Goal: Complete application form

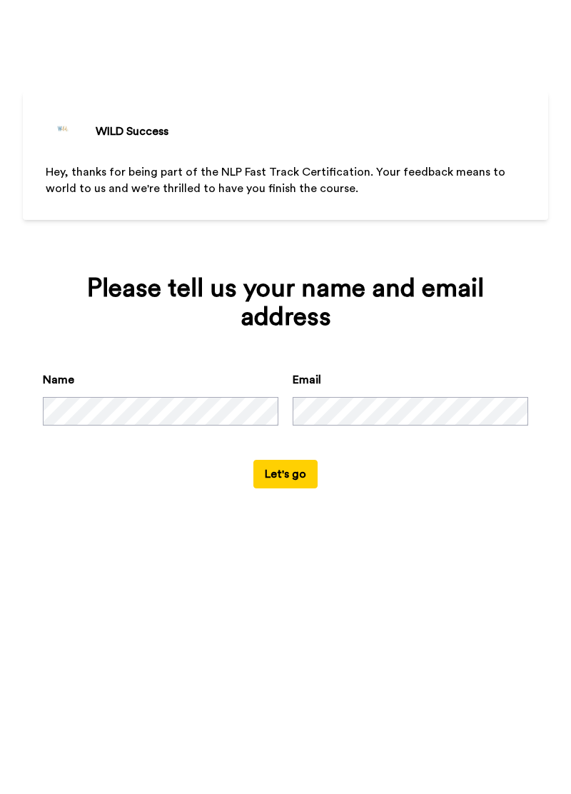
click at [294, 477] on button "Let's go" at bounding box center [286, 474] width 64 height 29
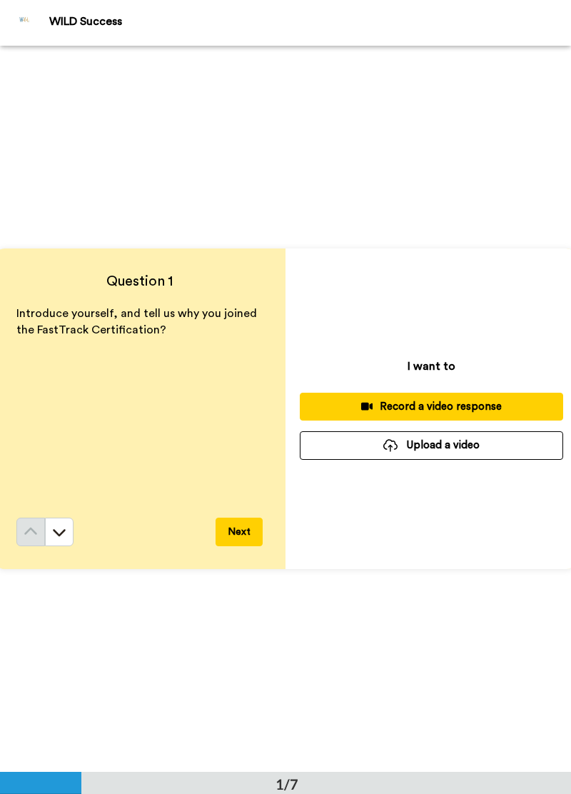
click at [526, 406] on div "Record a video response" at bounding box center [431, 406] width 241 height 15
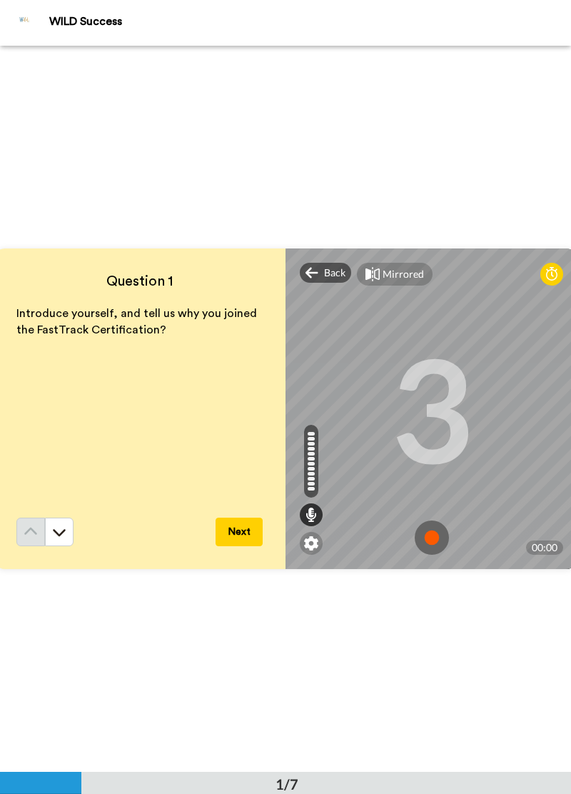
click at [432, 544] on img at bounding box center [432, 538] width 34 height 34
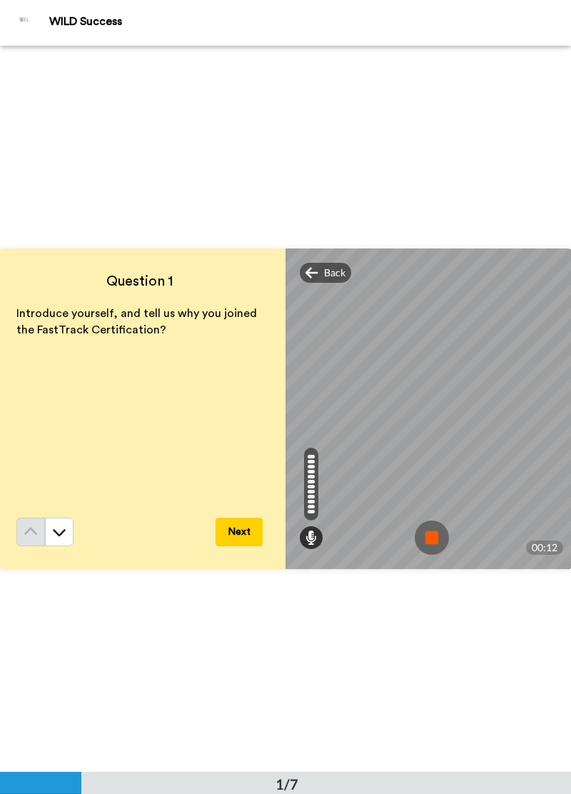
click at [431, 535] on img at bounding box center [432, 538] width 34 height 34
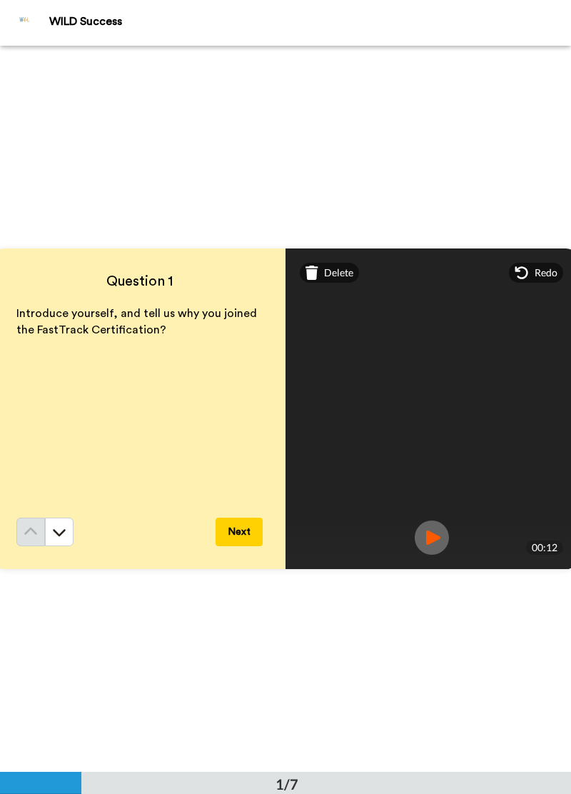
click at [243, 537] on button "Next" at bounding box center [239, 532] width 47 height 29
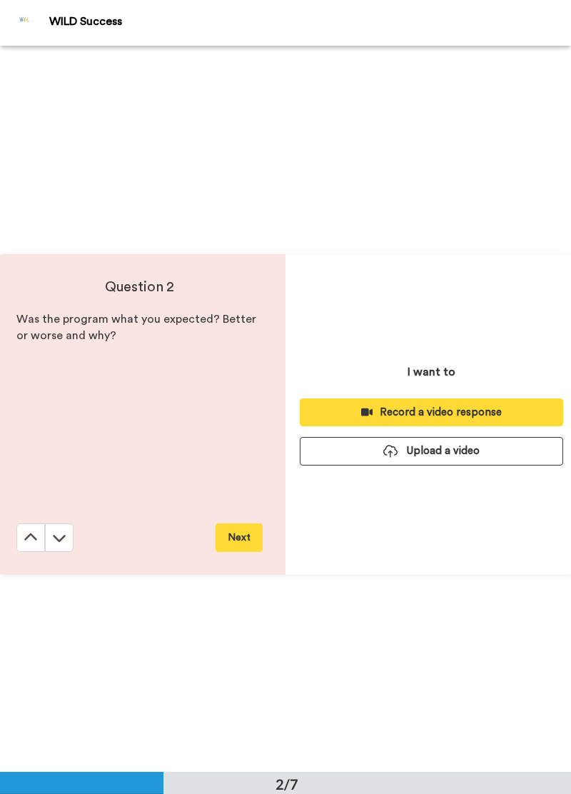
scroll to position [727, 0]
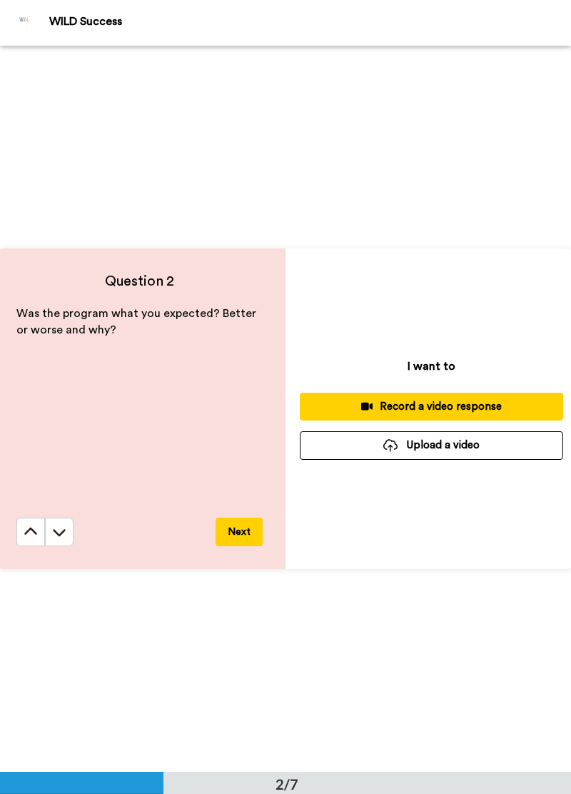
click at [489, 409] on div "Record a video response" at bounding box center [431, 406] width 241 height 15
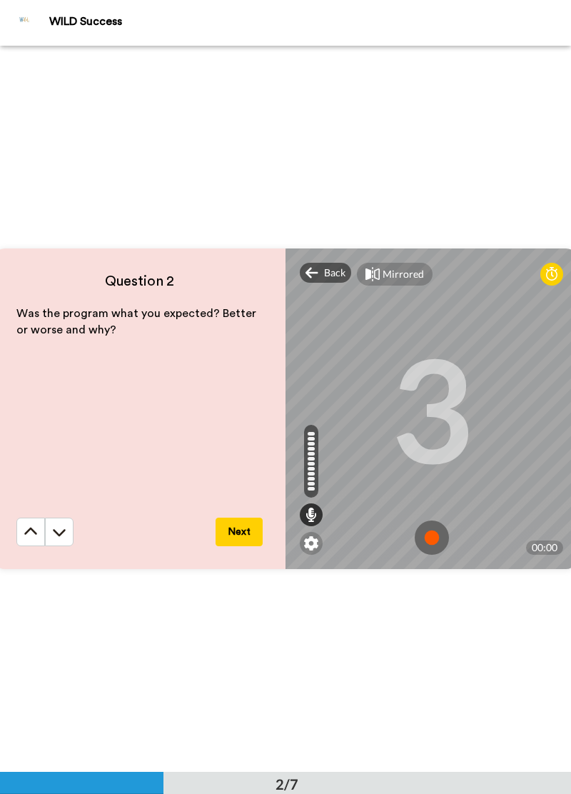
click at [426, 548] on img at bounding box center [432, 538] width 34 height 34
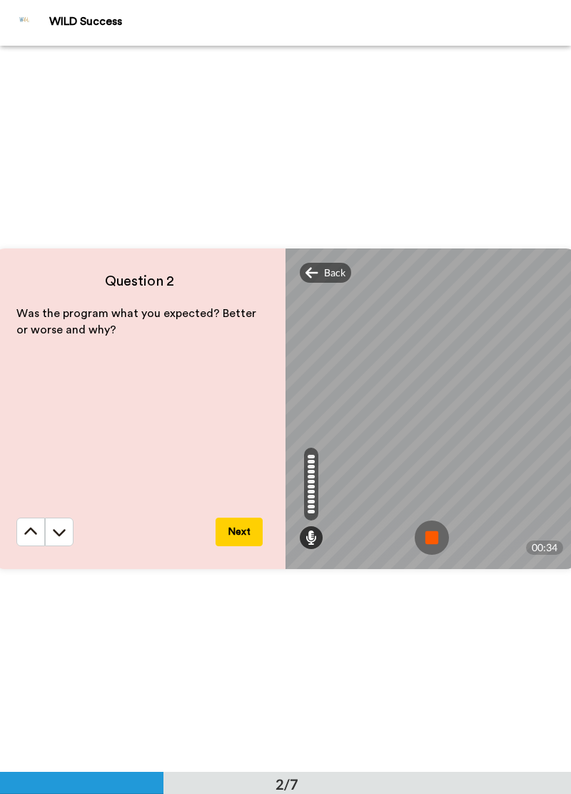
click at [434, 538] on img at bounding box center [432, 538] width 34 height 34
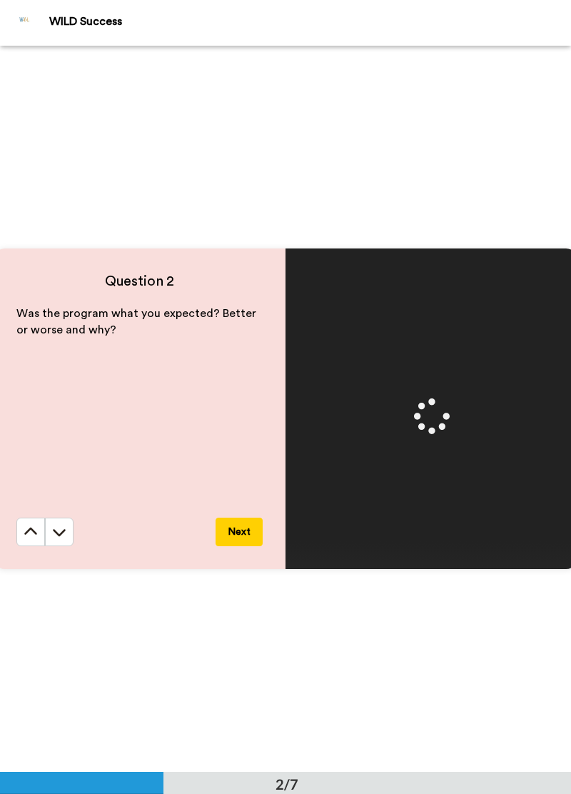
click at [244, 533] on button "Next" at bounding box center [239, 532] width 47 height 29
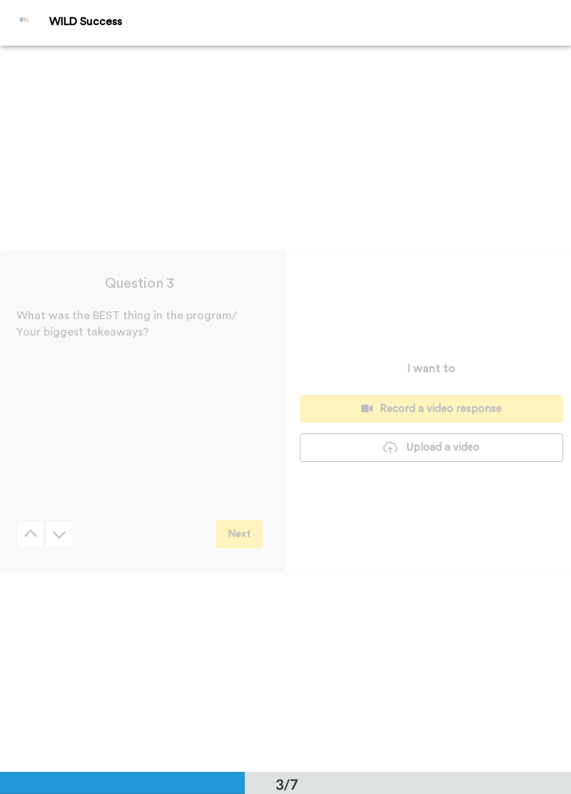
scroll to position [1453, 0]
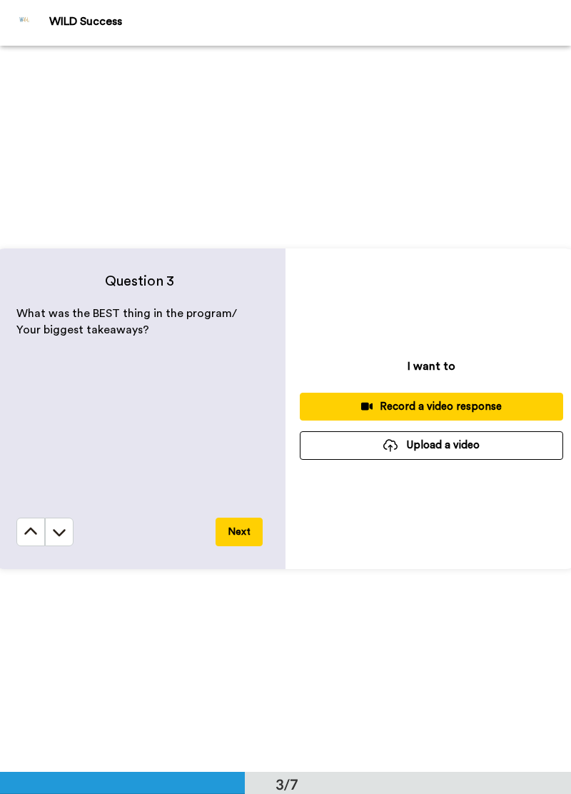
click at [381, 414] on div "Record a video response" at bounding box center [431, 406] width 241 height 15
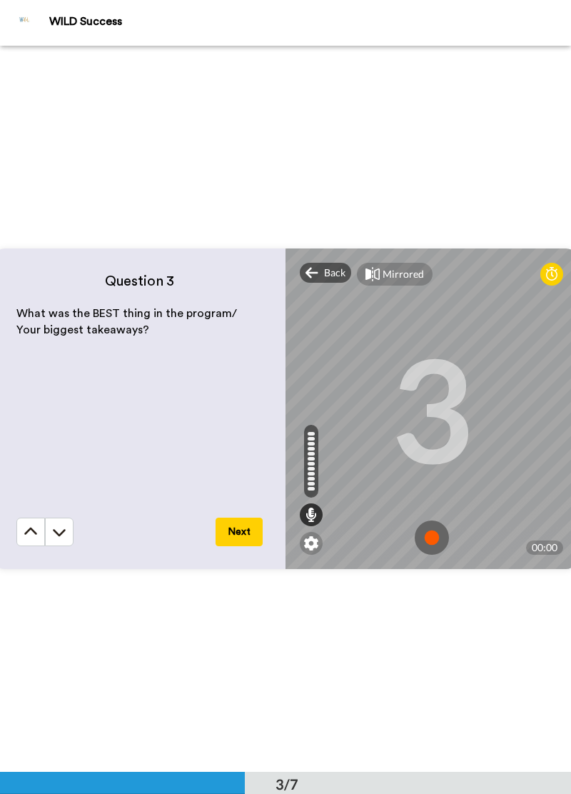
click at [423, 536] on img at bounding box center [432, 538] width 34 height 34
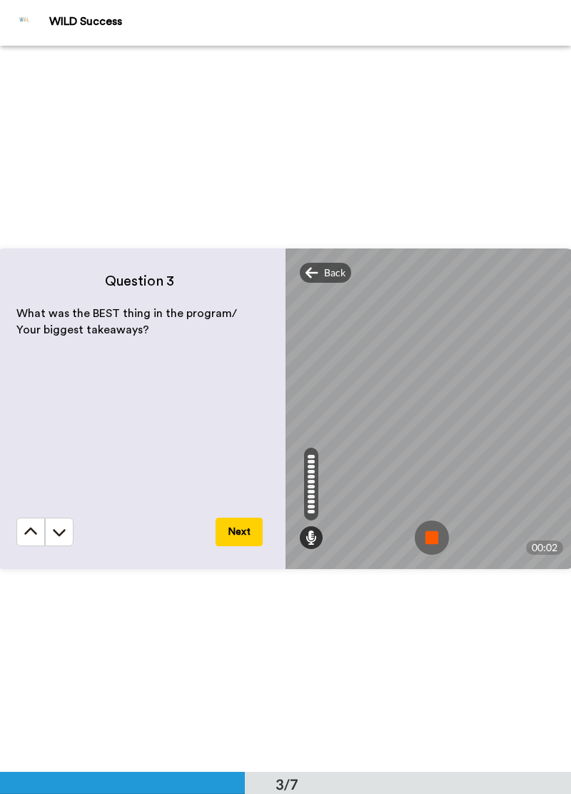
click at [424, 536] on img at bounding box center [432, 538] width 34 height 34
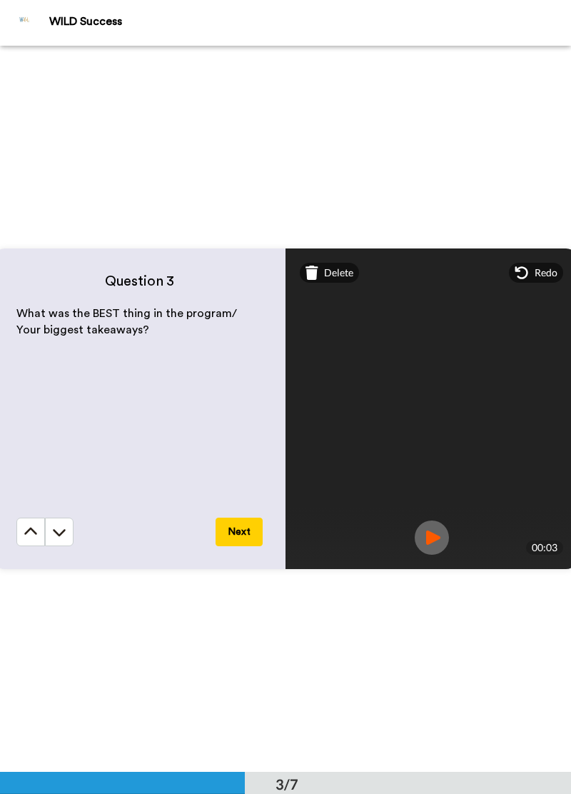
click at [526, 271] on icon at bounding box center [522, 273] width 14 height 14
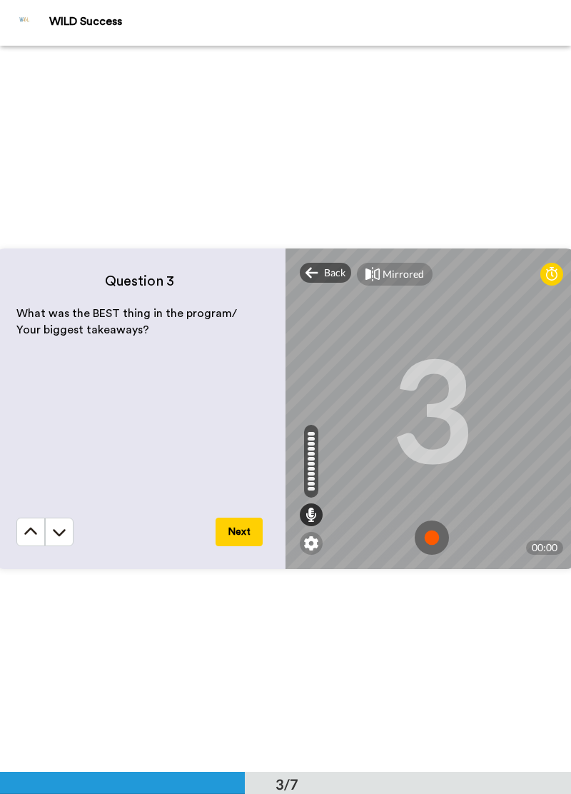
click at [437, 543] on img at bounding box center [432, 538] width 34 height 34
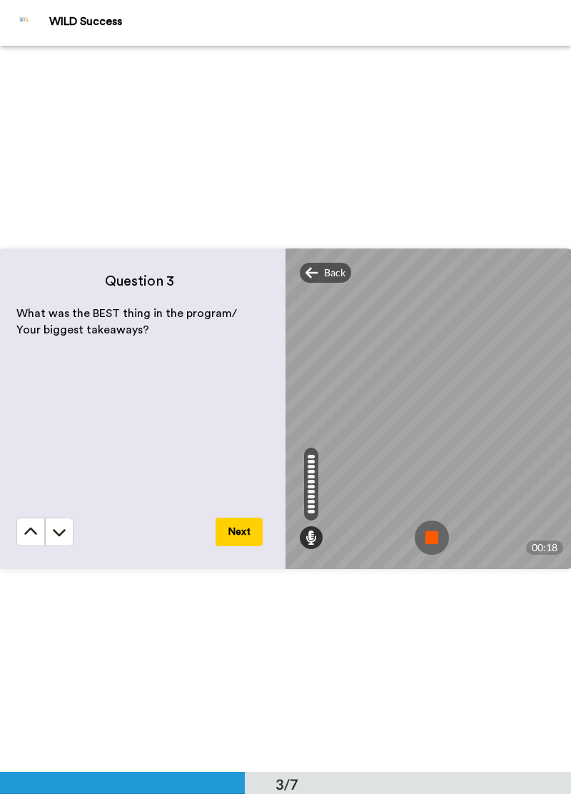
click at [431, 540] on img at bounding box center [432, 538] width 34 height 34
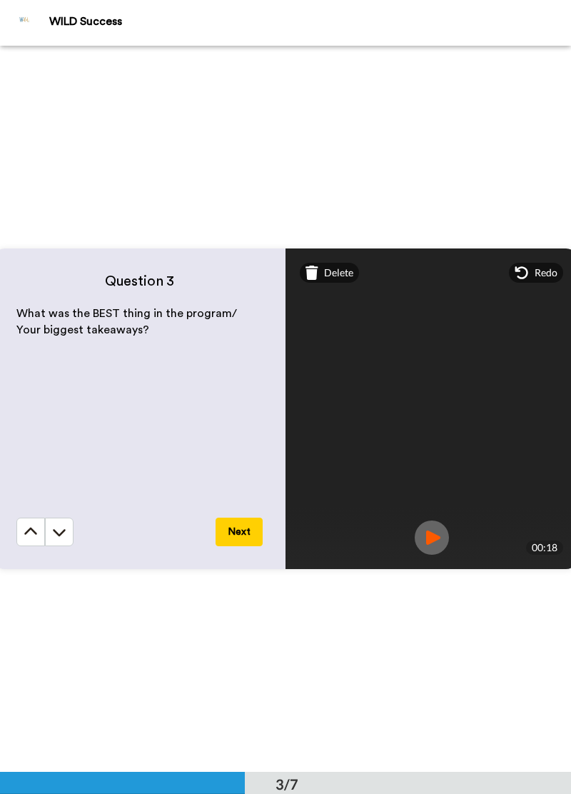
click at [240, 537] on button "Next" at bounding box center [239, 532] width 47 height 29
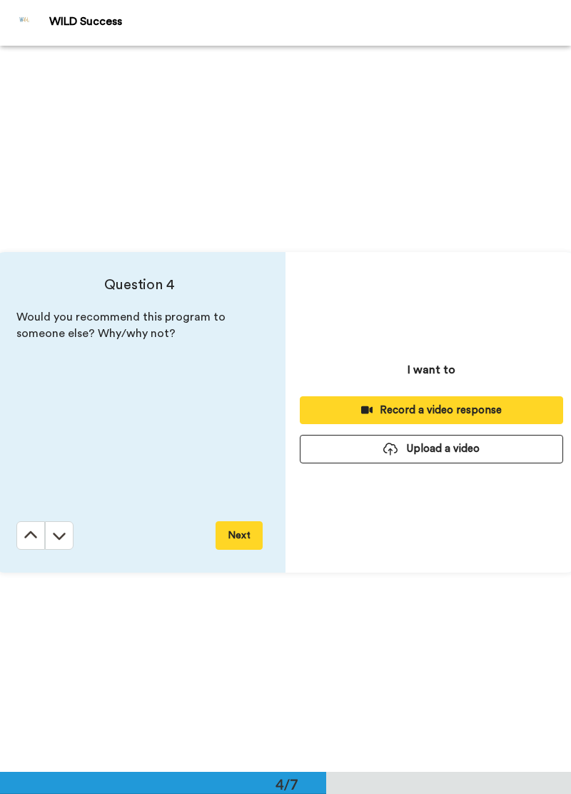
scroll to position [2180, 0]
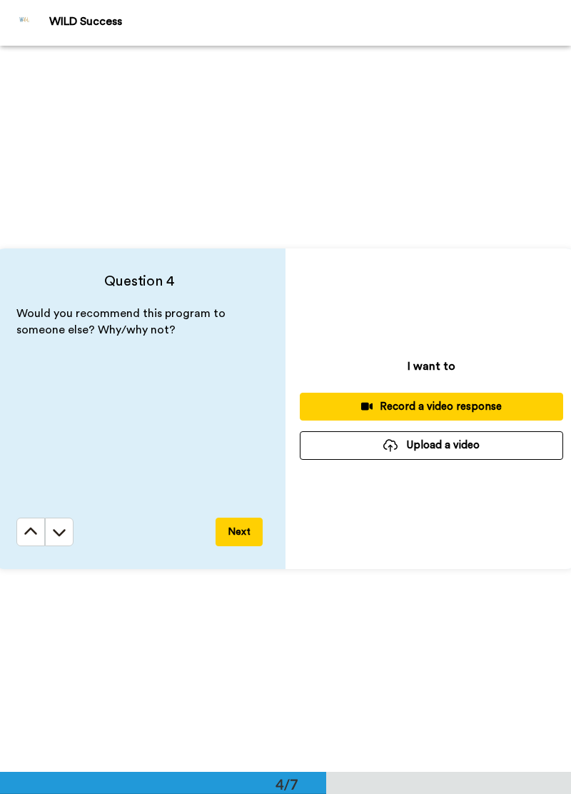
click at [503, 411] on div "Record a video response" at bounding box center [431, 406] width 241 height 15
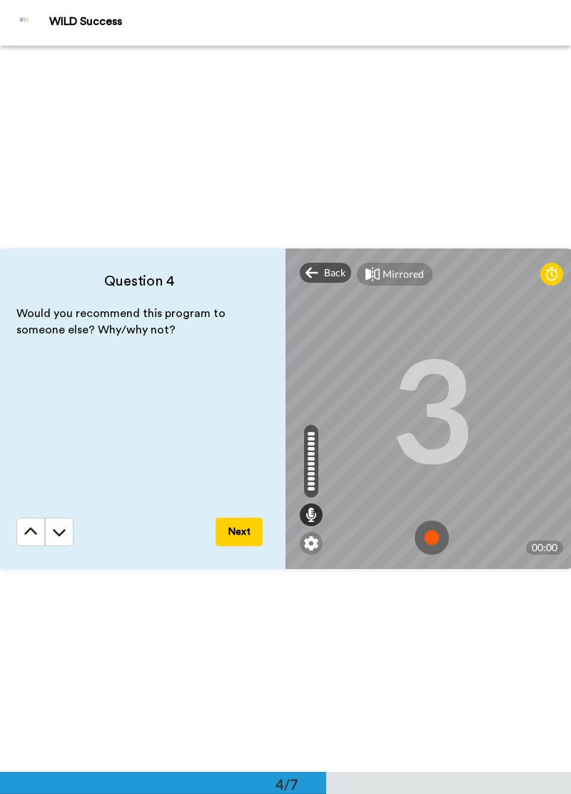
click at [441, 536] on img at bounding box center [432, 538] width 34 height 34
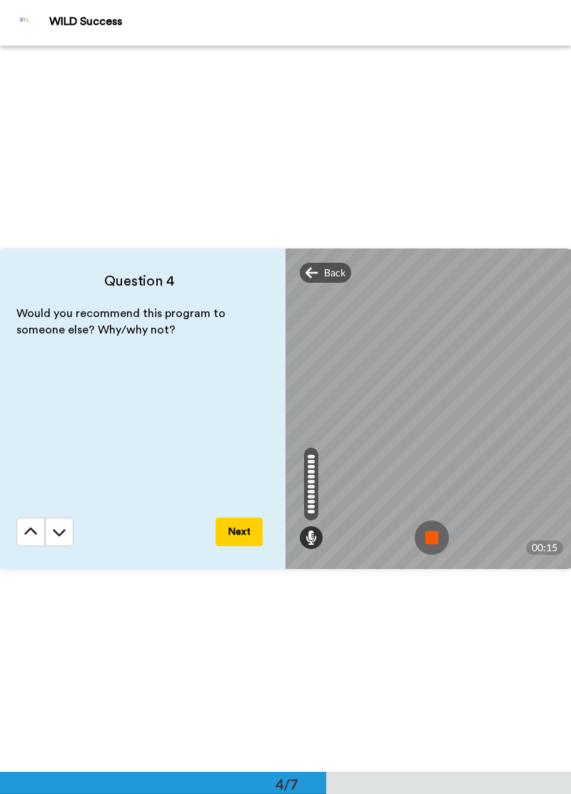
click at [423, 545] on img at bounding box center [432, 538] width 34 height 34
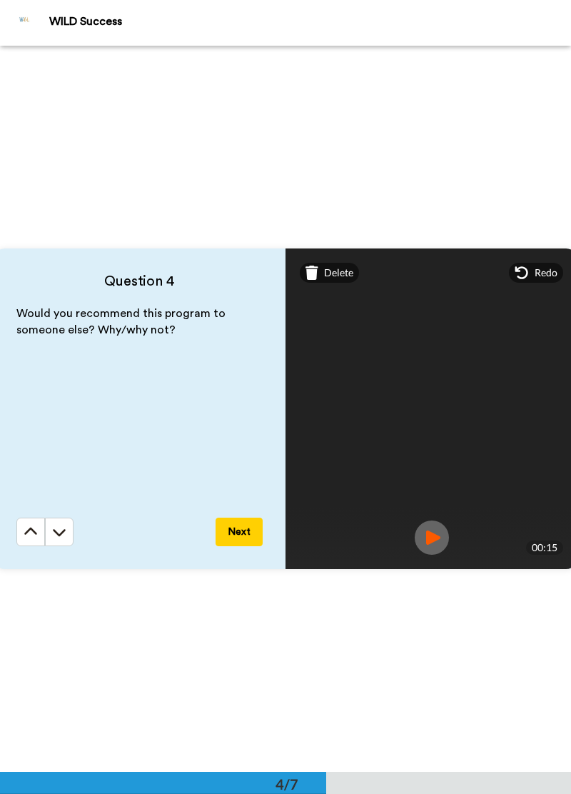
click at [245, 541] on button "Next" at bounding box center [239, 532] width 47 height 29
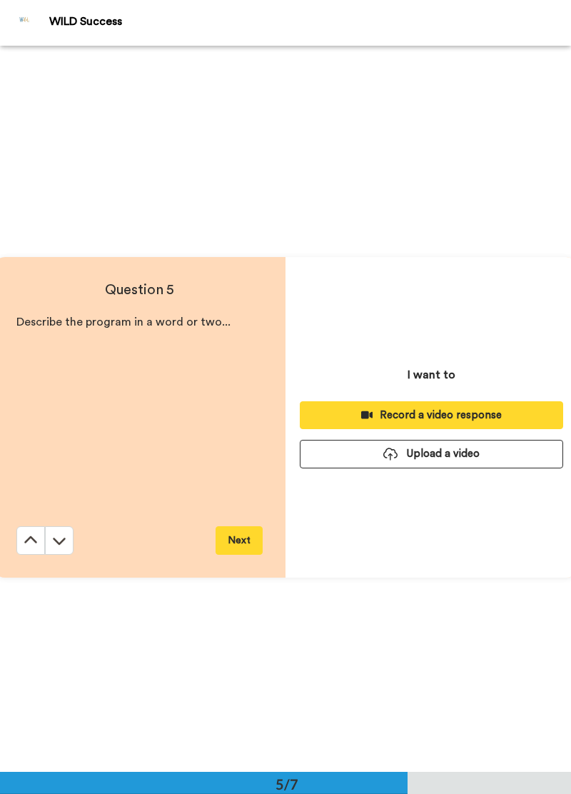
scroll to position [2906, 0]
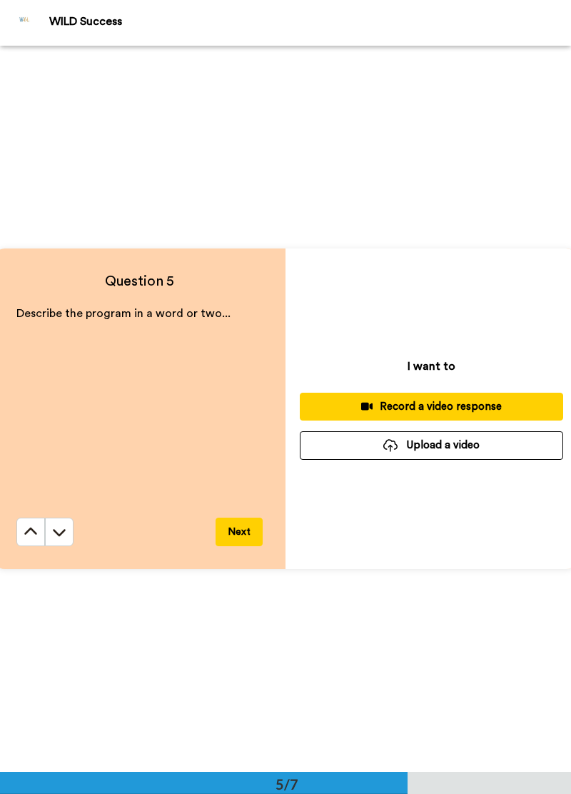
click at [509, 415] on button "Record a video response" at bounding box center [432, 407] width 264 height 28
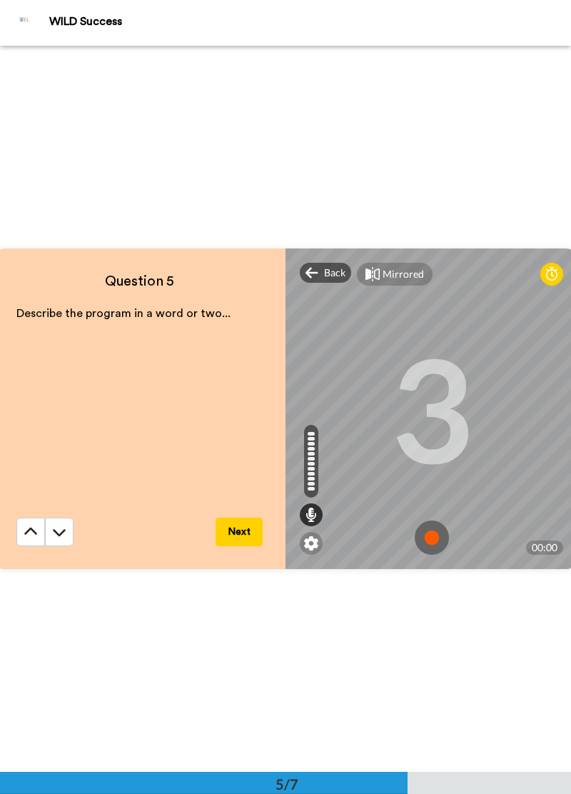
click at [430, 541] on img at bounding box center [432, 538] width 34 height 34
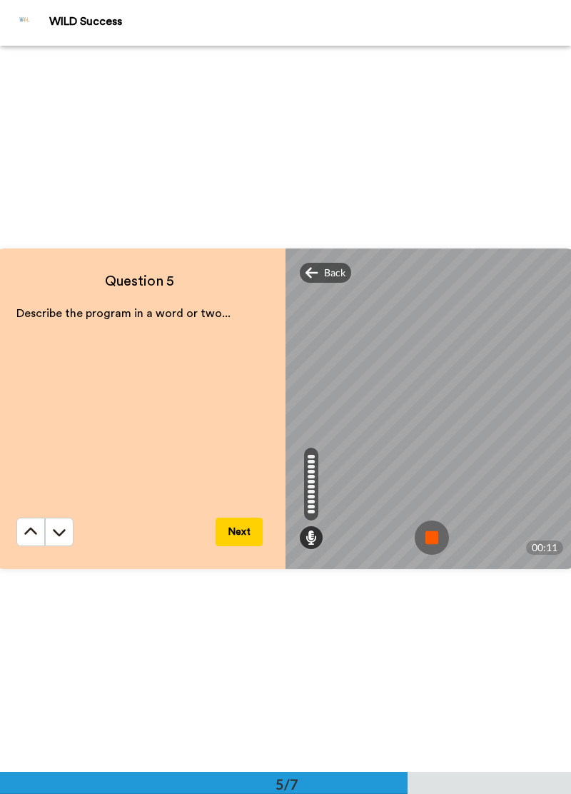
click at [429, 551] on img at bounding box center [432, 538] width 34 height 34
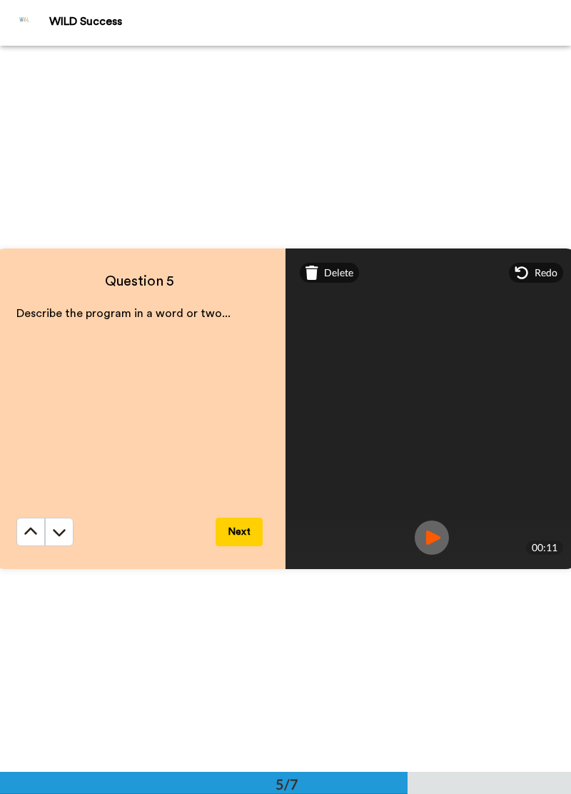
click at [240, 534] on button "Next" at bounding box center [239, 532] width 47 height 29
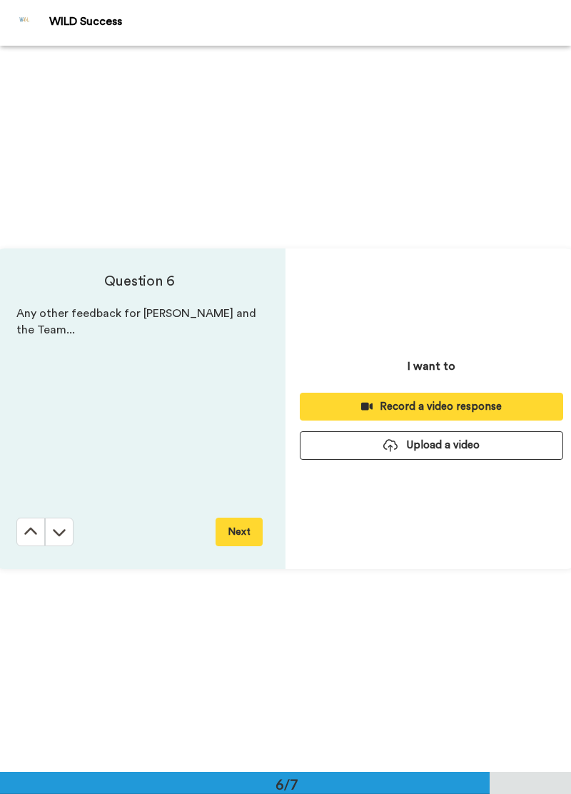
scroll to position [3633, 0]
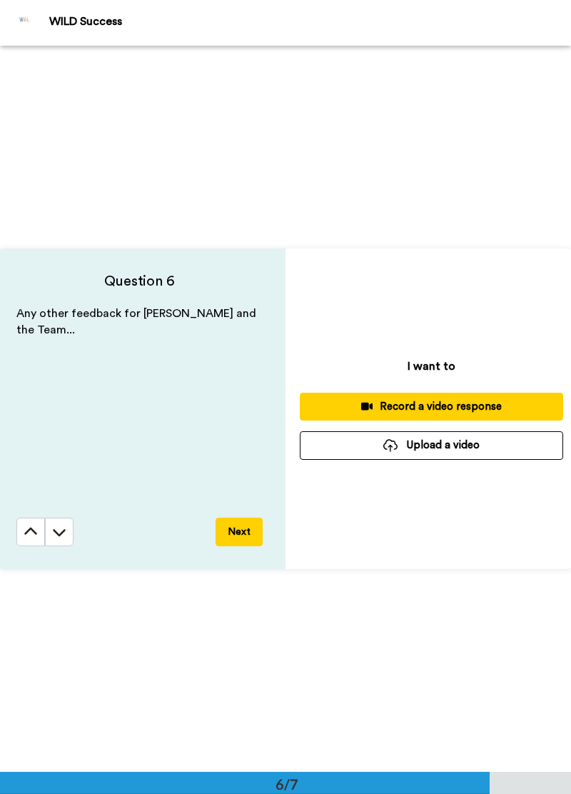
click at [243, 535] on button "Next" at bounding box center [239, 532] width 47 height 29
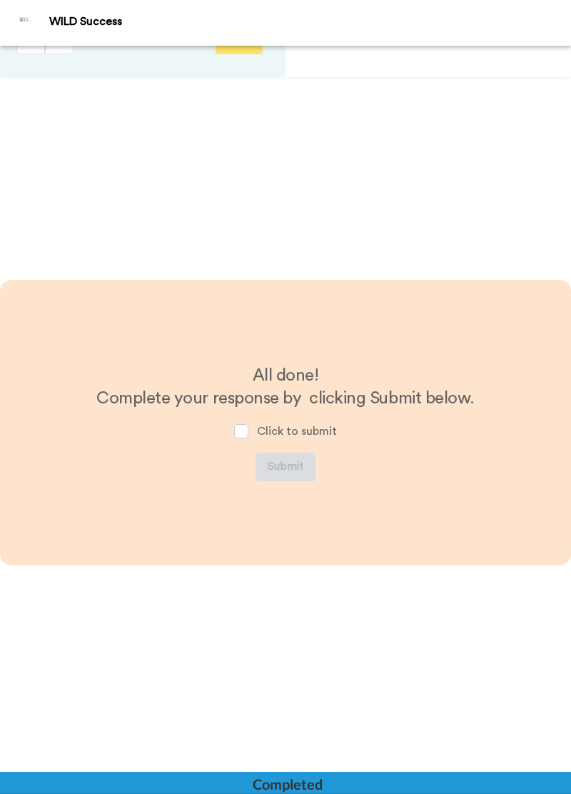
scroll to position [4139, 0]
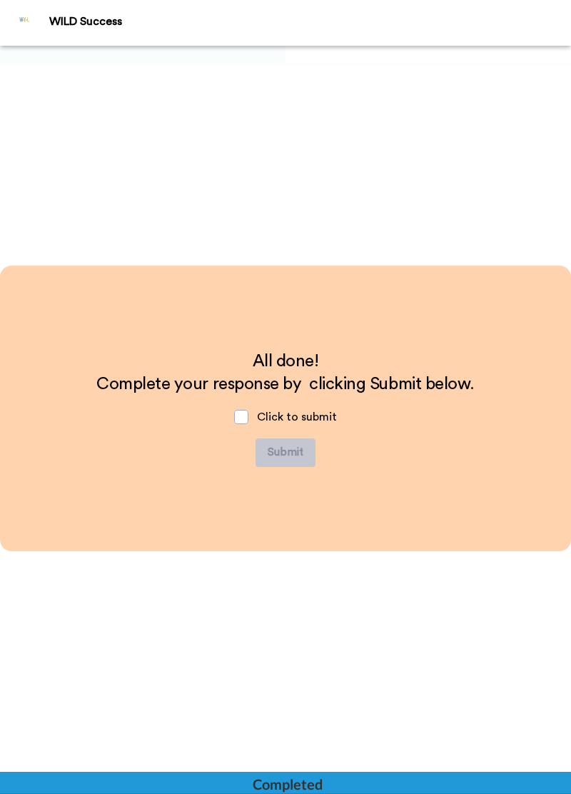
click at [240, 421] on span at bounding box center [241, 417] width 14 height 14
click at [290, 459] on button "Submit" at bounding box center [286, 453] width 60 height 29
